Goal: Transaction & Acquisition: Purchase product/service

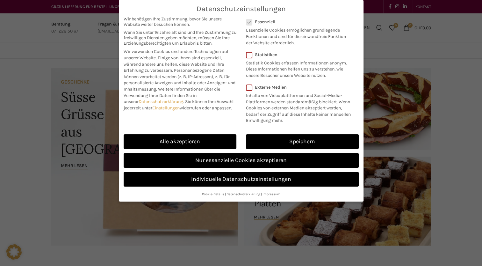
click at [283, 137] on link "Speichern" at bounding box center [302, 141] width 113 height 15
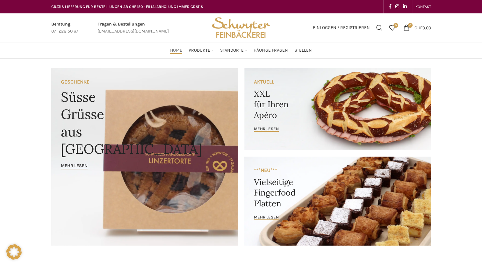
click at [196, 134] on link "Süsses" at bounding box center [211, 139] width 53 height 11
click at [371, 86] on link "Vegan" at bounding box center [394, 90] width 54 height 11
click at [375, 85] on link "Vegan" at bounding box center [394, 90] width 54 height 11
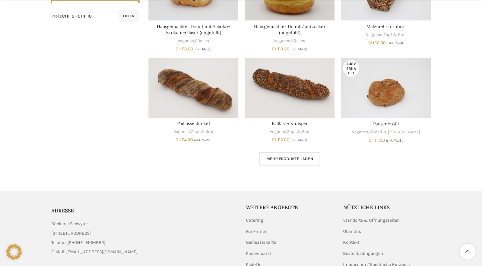
scroll to position [350, 0]
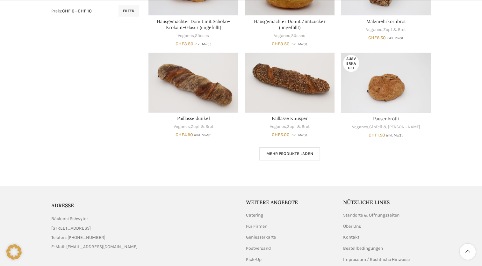
click at [303, 153] on span "Mehr Produkte laden" at bounding box center [289, 153] width 47 height 5
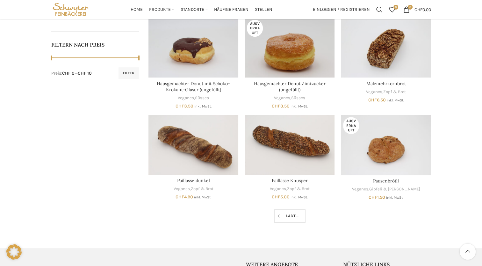
scroll to position [223, 0]
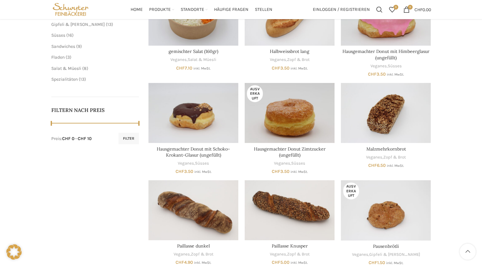
click at [206, 153] on link "Hausgemachter Donut mit Schoko-Krokant-Glasur (ungefüllt)" at bounding box center [193, 152] width 73 height 12
click at [199, 153] on link "Hausgemachter Donut mit Schoko-Krokant-Glasur (ungefüllt)" at bounding box center [193, 152] width 73 height 12
drag, startPoint x: 158, startPoint y: 147, endPoint x: 221, endPoint y: 155, distance: 63.5
click at [221, 155] on h3 "Hausgemachter Donut mit Schoko-Krokant-Glasur (ungefüllt)" at bounding box center [193, 152] width 90 height 12
copy link "Hausgemachter Donut mit Schoko-Krokant-Glasur (ungefüllt)"
